Goal: Browse casually

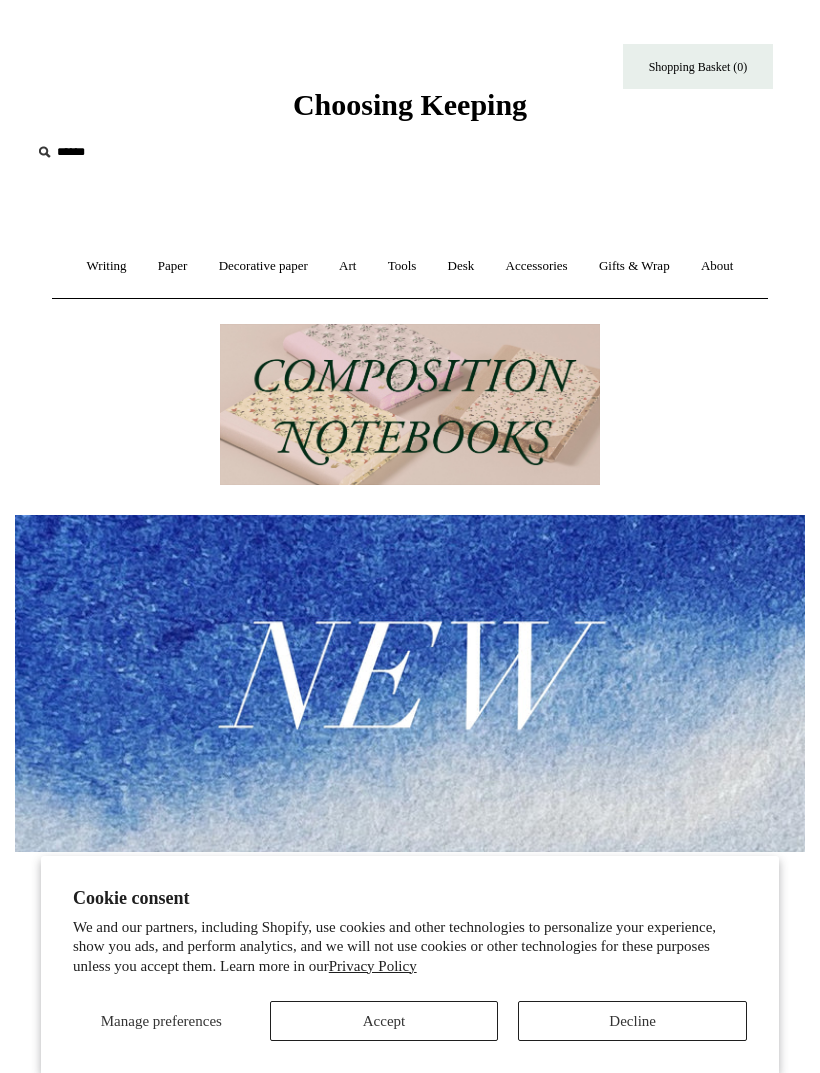
click at [88, 270] on link "Writing +" at bounding box center [107, 266] width 68 height 53
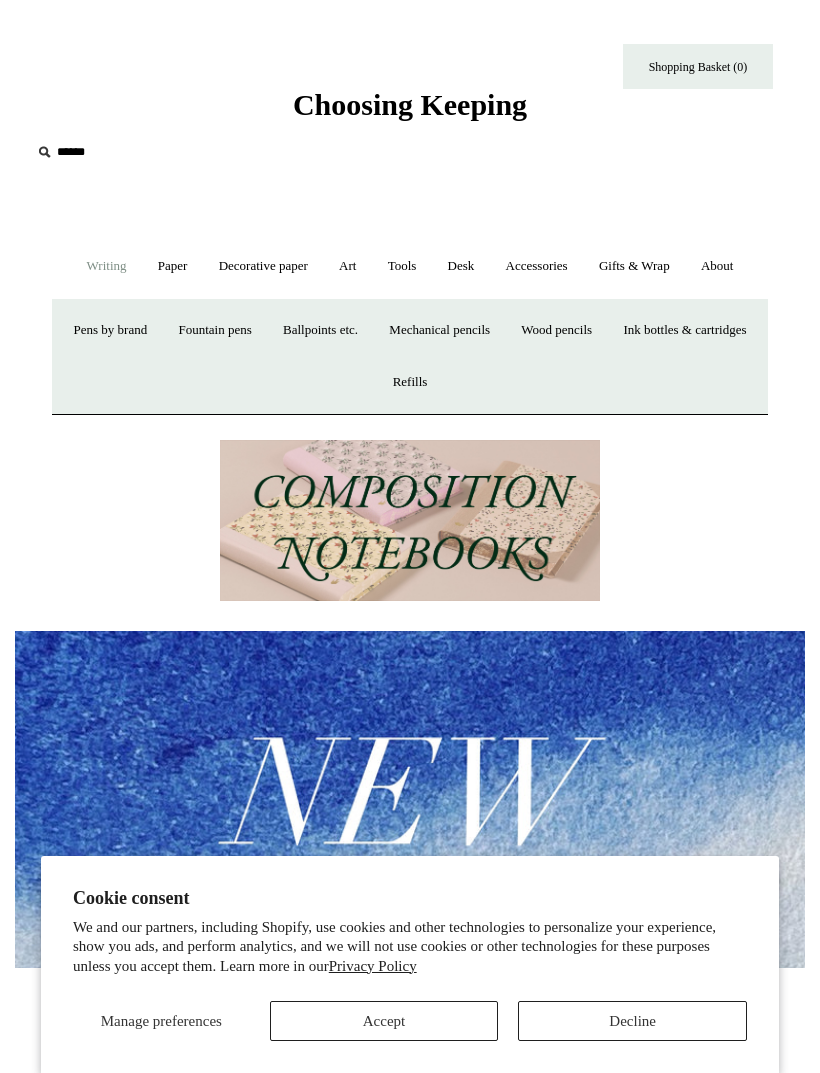
click at [416, 1026] on button "Accept" at bounding box center [384, 1021] width 229 height 40
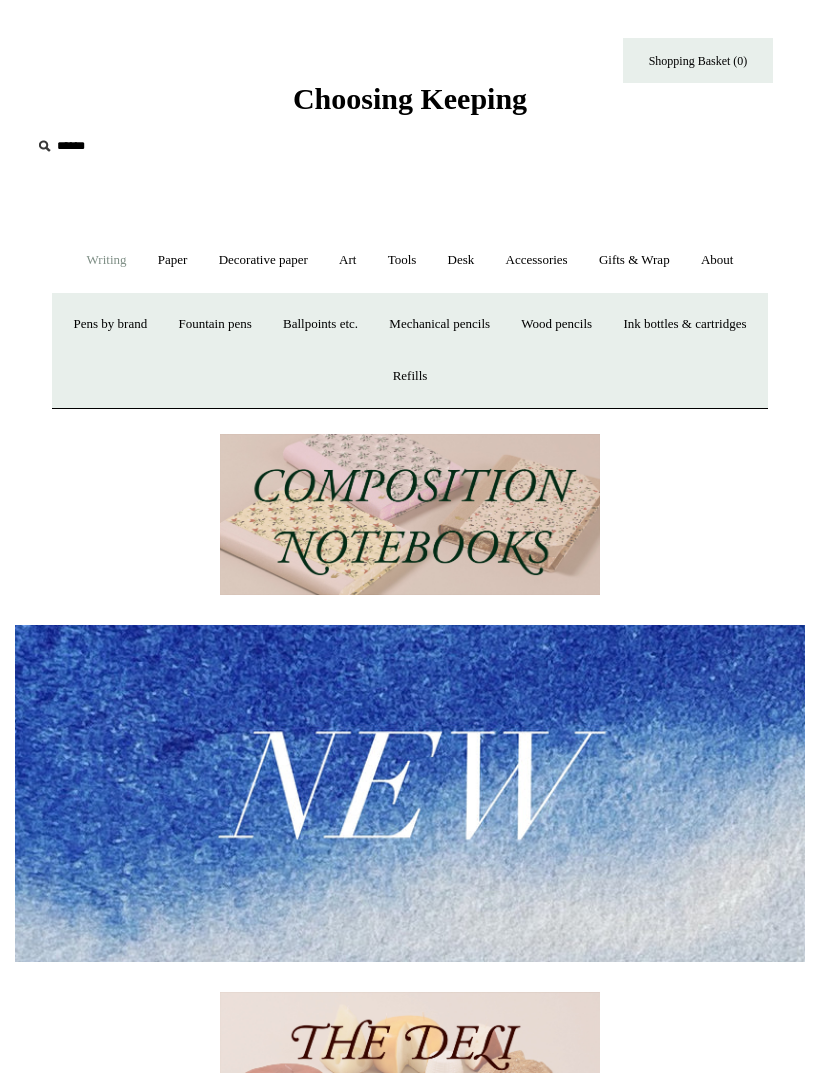
scroll to position [9, 0]
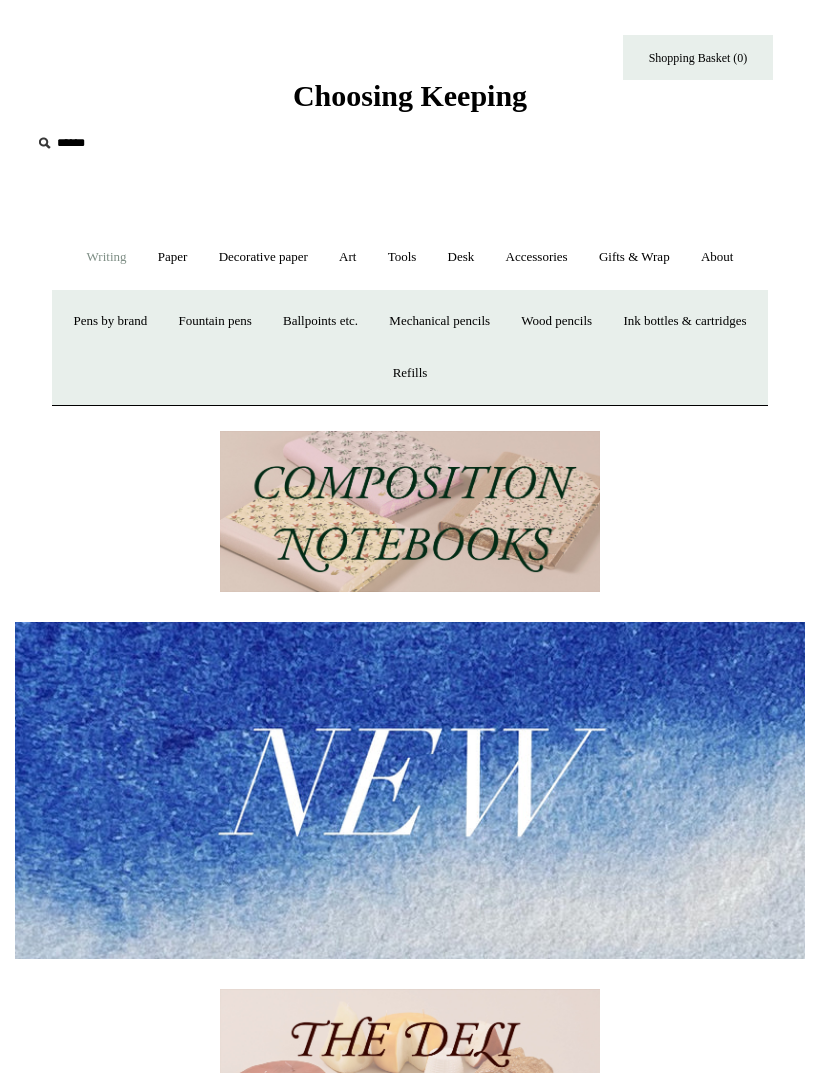
click at [162, 322] on link "Pens by brand +" at bounding box center [111, 321] width 102 height 53
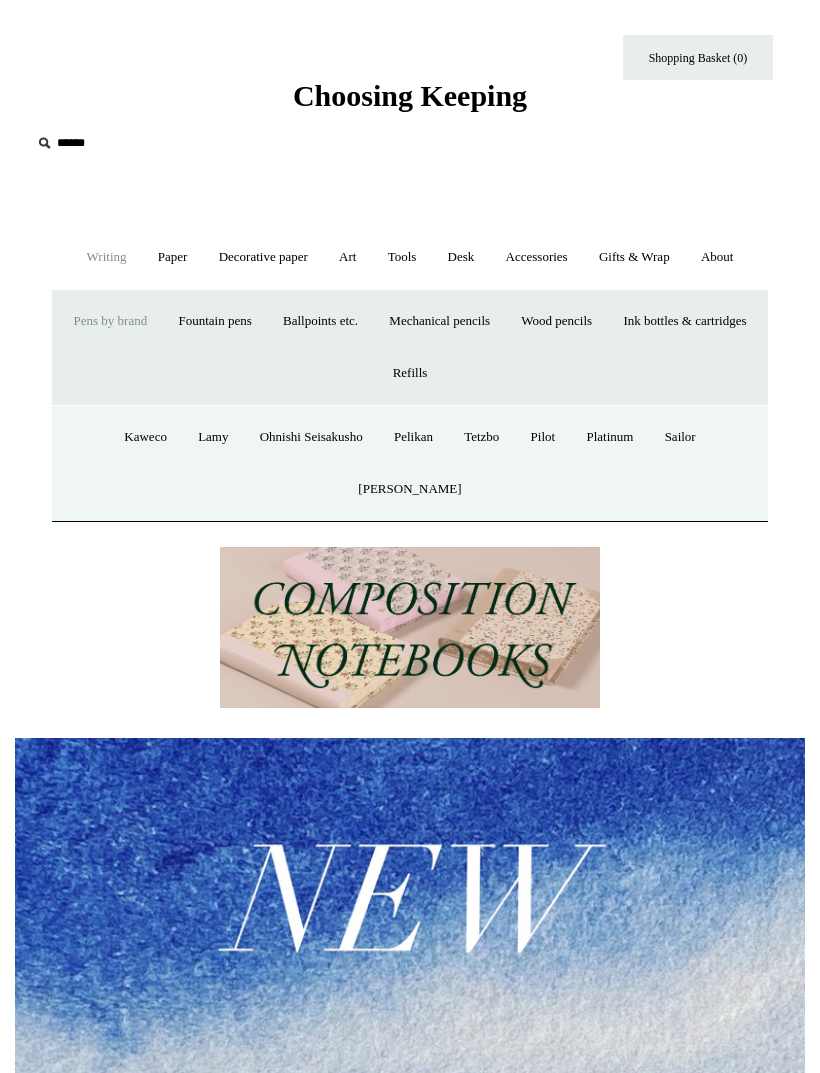
click at [128, 434] on link "Kaweco" at bounding box center [145, 437] width 71 height 53
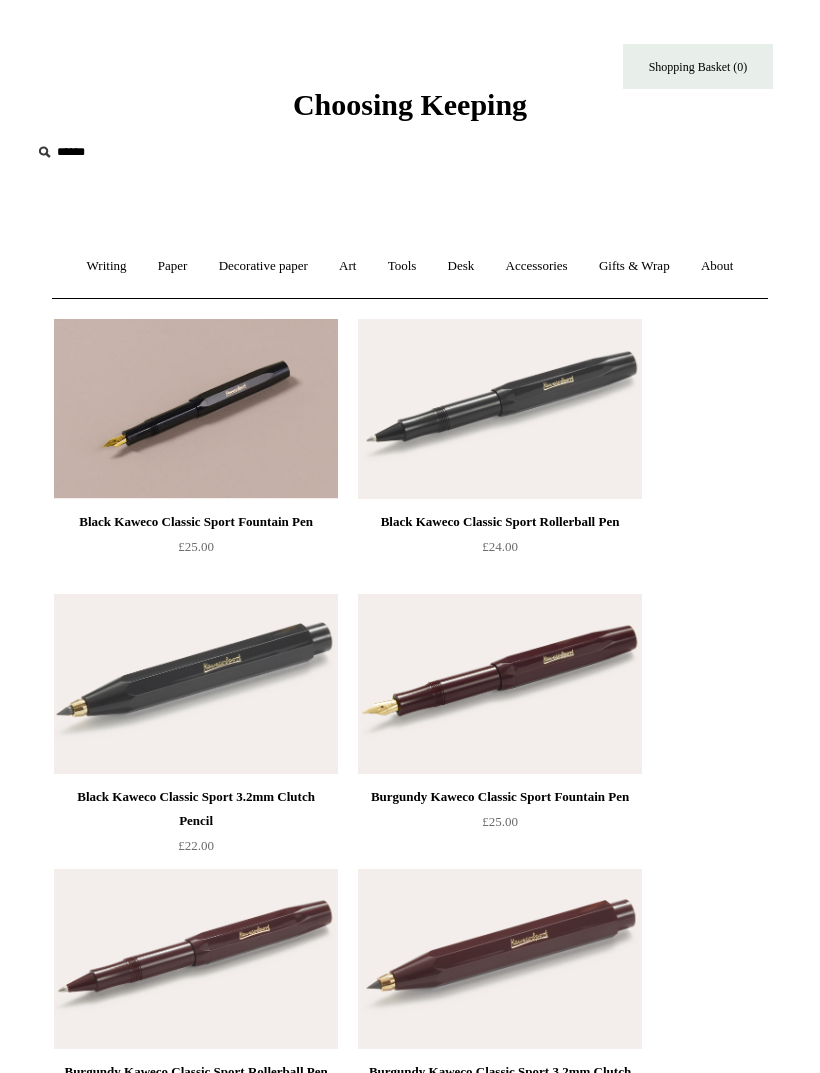
click at [84, 272] on link "Writing +" at bounding box center [107, 266] width 68 height 53
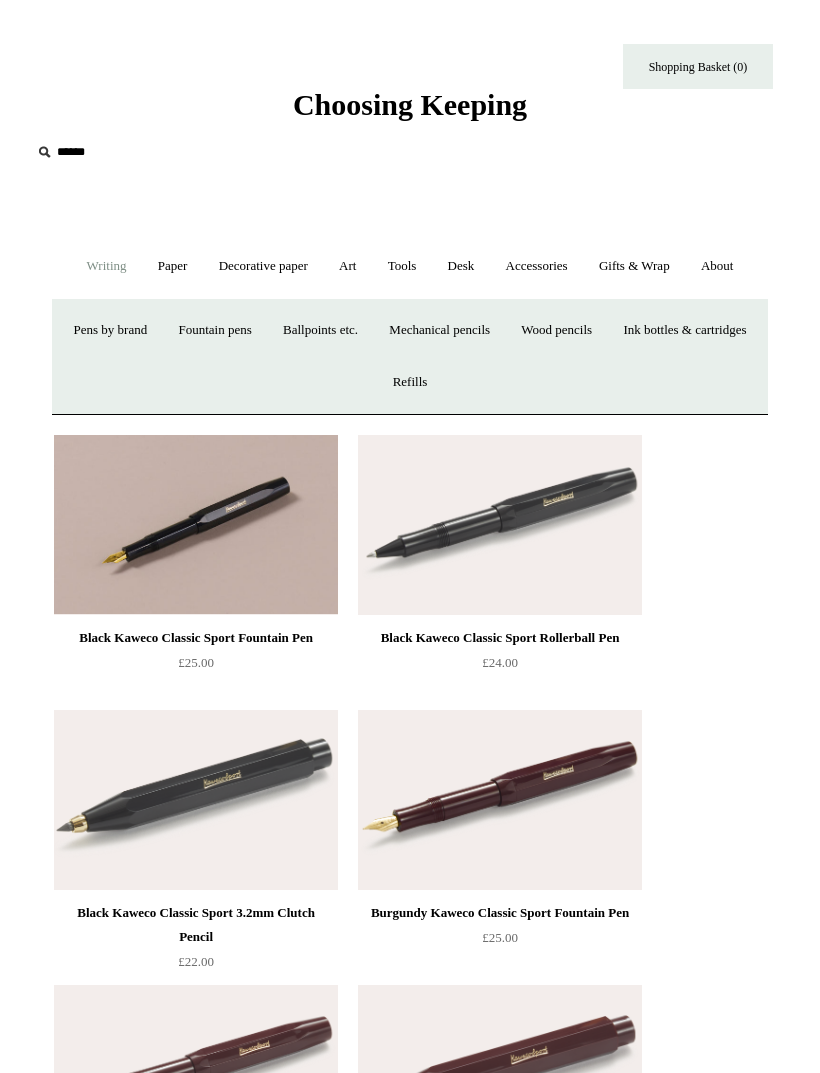
click at [609, 357] on link "Ink bottles & cartridges +" at bounding box center [684, 330] width 151 height 53
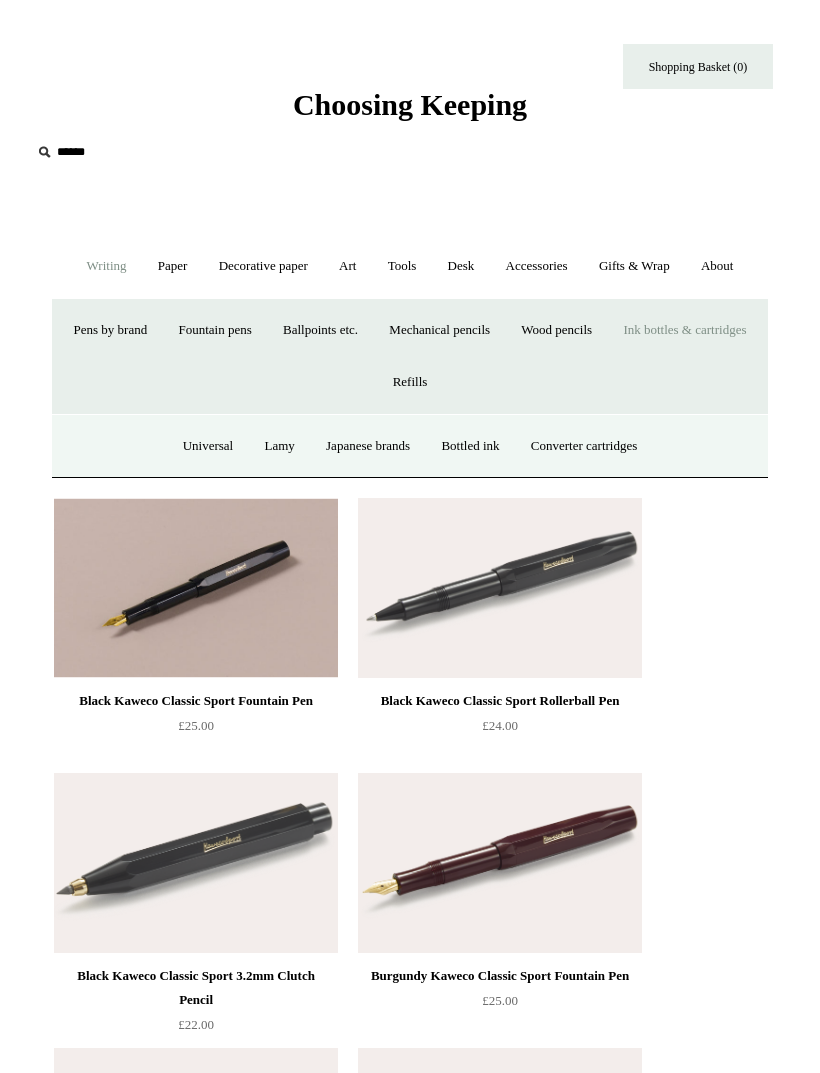
click at [367, 442] on link "Japanese brands" at bounding box center [368, 446] width 112 height 53
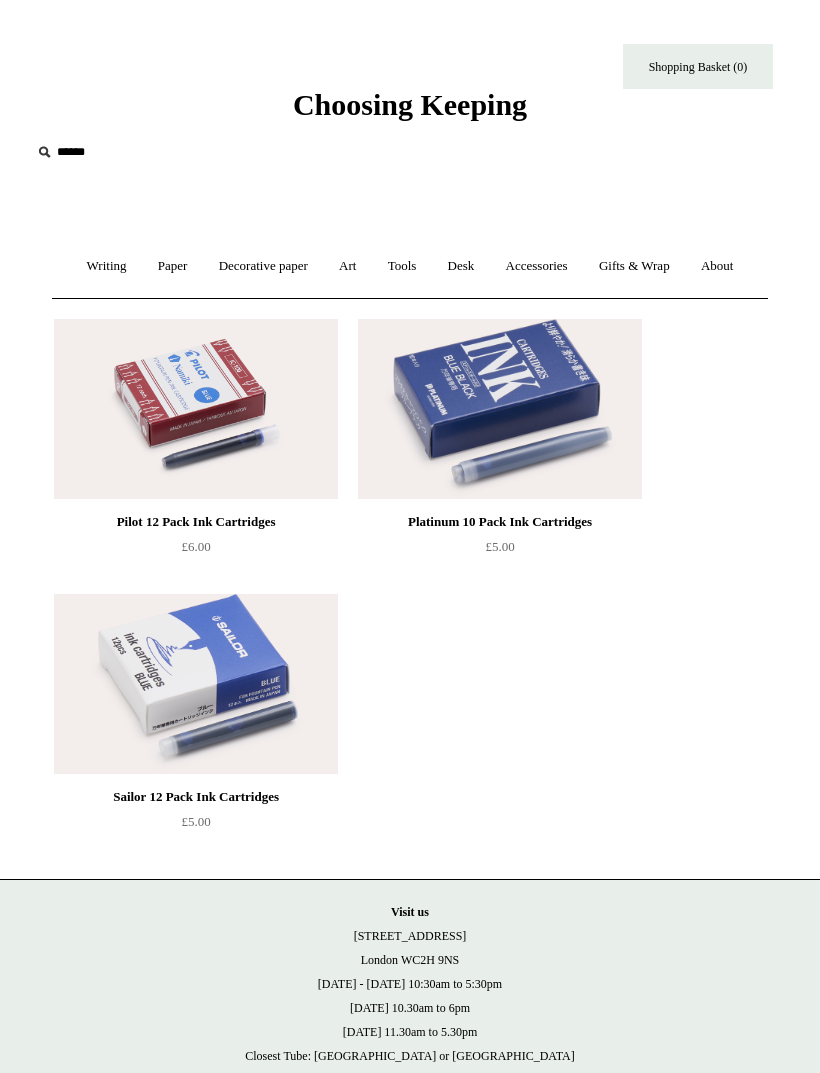
click at [470, 271] on link "Desk +" at bounding box center [461, 266] width 55 height 53
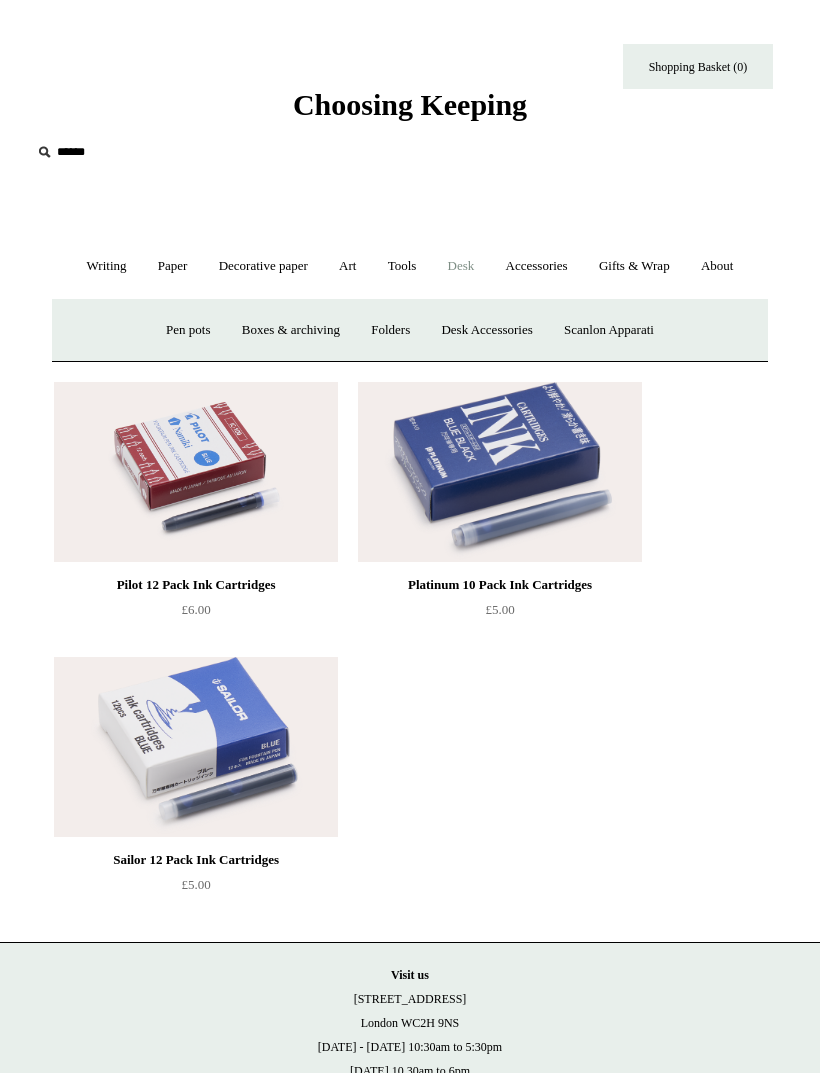
click at [502, 334] on link "Desk Accessories" at bounding box center [486, 330] width 119 height 53
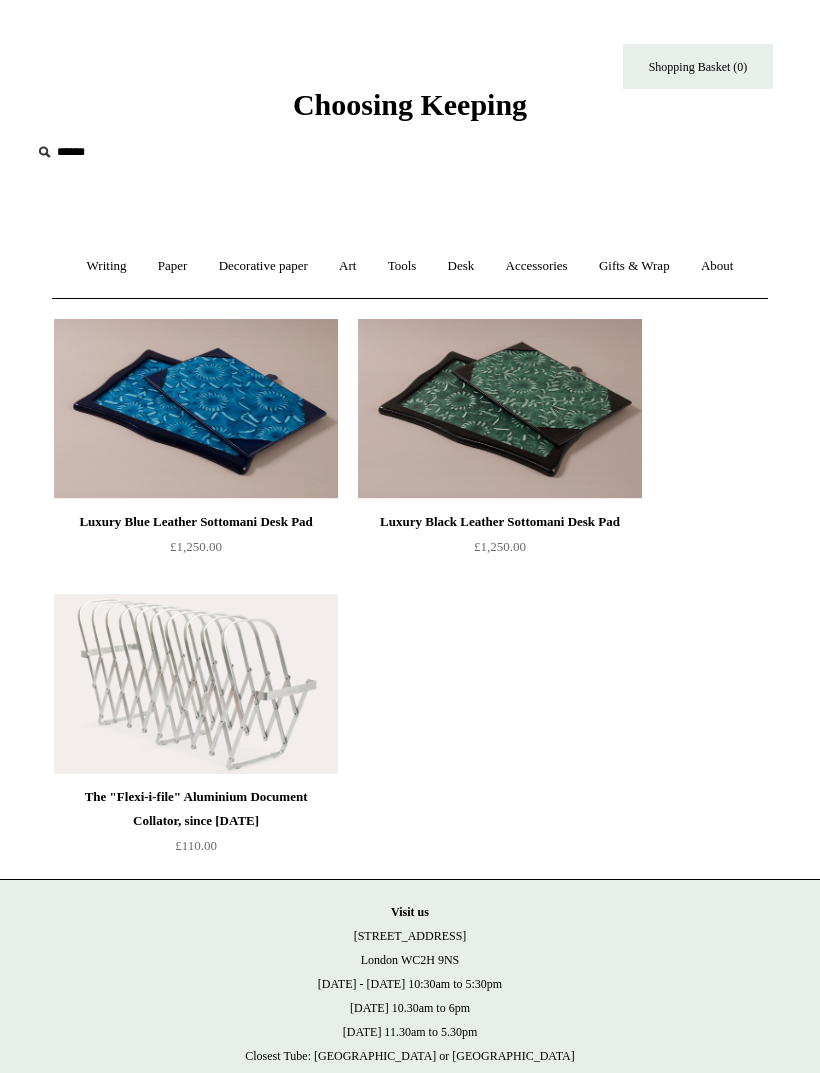
click at [560, 266] on link "Accessories +" at bounding box center [537, 266] width 90 height 53
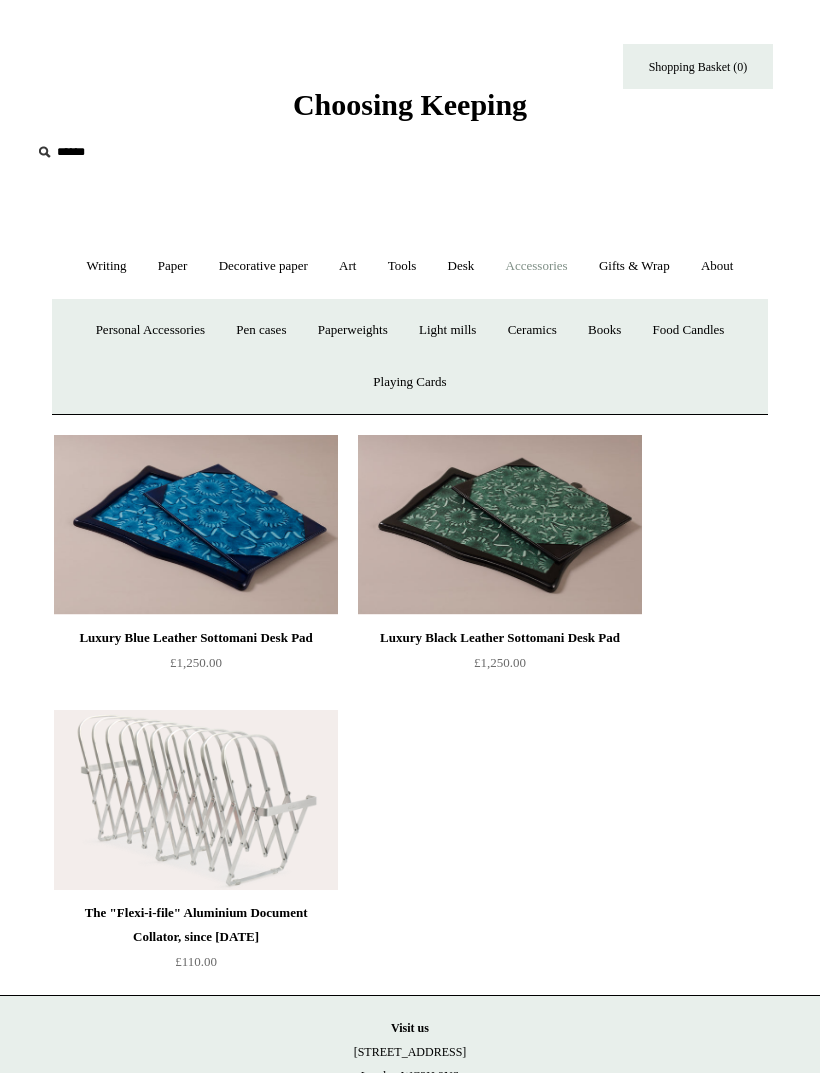
click at [720, 338] on link "Food Candles" at bounding box center [689, 330] width 100 height 53
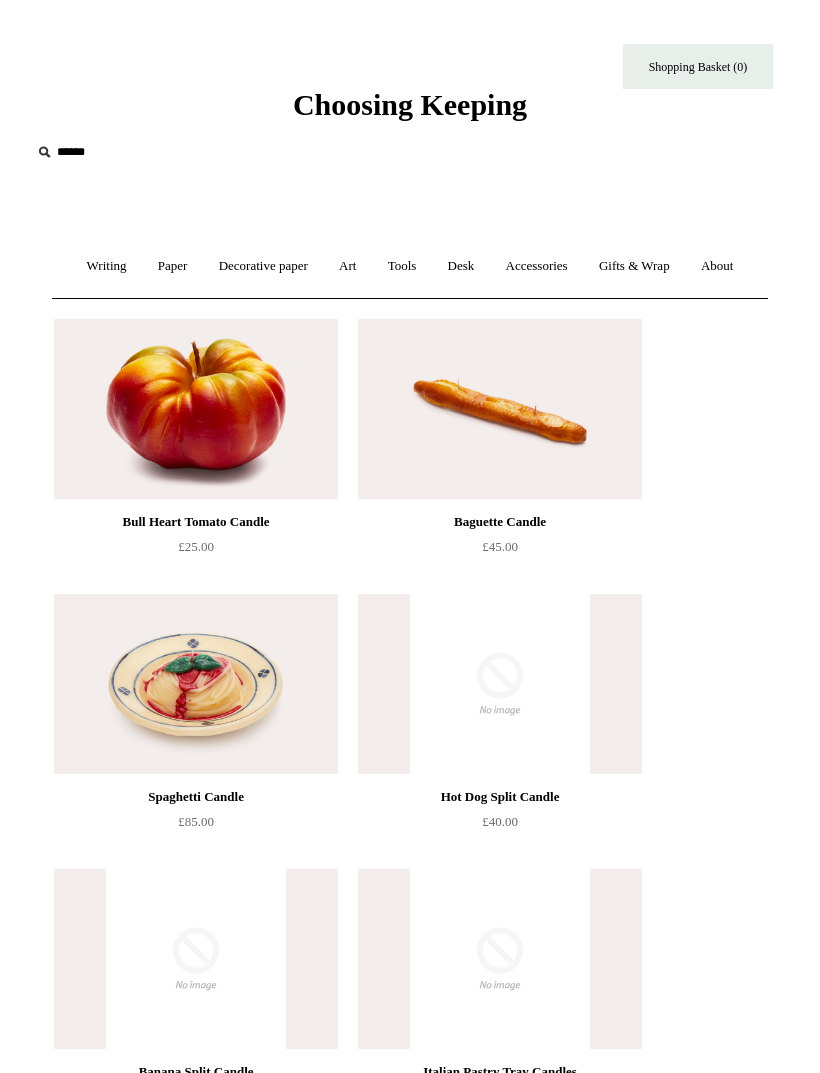
click at [553, 266] on link "Accessories +" at bounding box center [537, 266] width 90 height 53
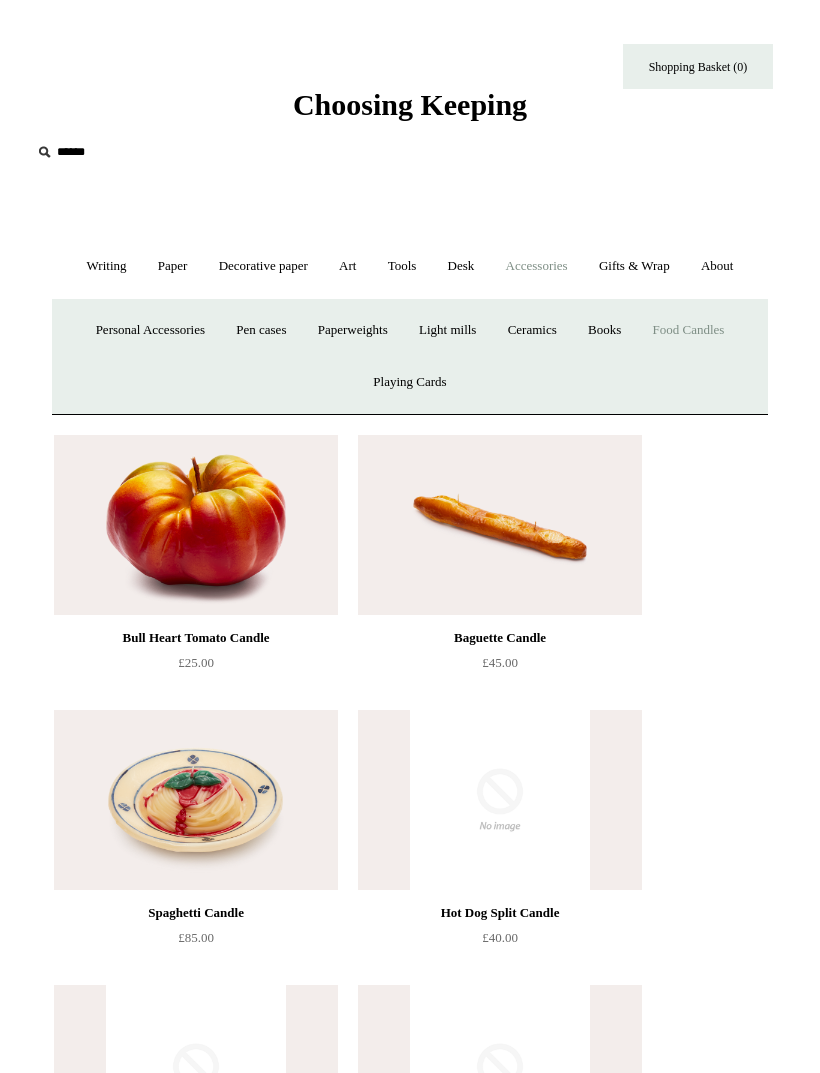
click at [622, 332] on link "Books" at bounding box center [604, 330] width 61 height 53
